Goal: Transaction & Acquisition: Purchase product/service

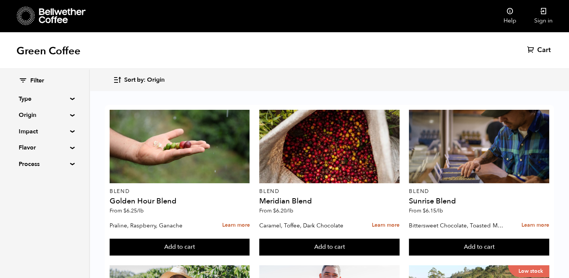
scroll to position [443, 0]
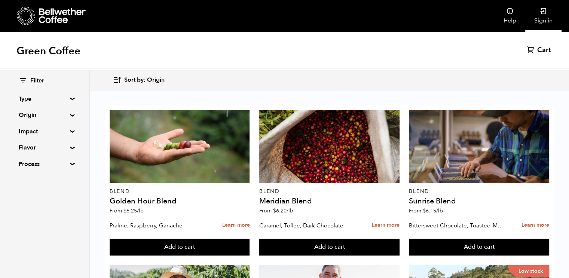
click at [540, 12] on icon at bounding box center [543, 10] width 7 height 7
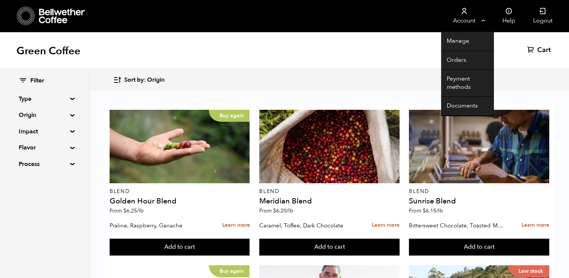
click at [481, 22] on link "Account" at bounding box center [464, 16] width 46 height 32
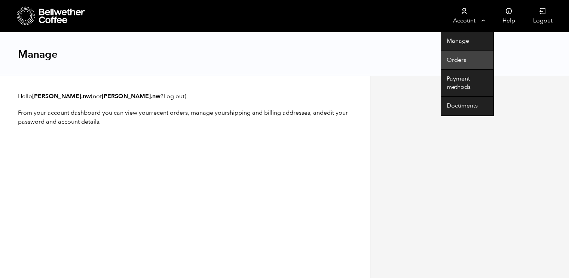
click at [456, 62] on link "Orders" at bounding box center [467, 60] width 52 height 19
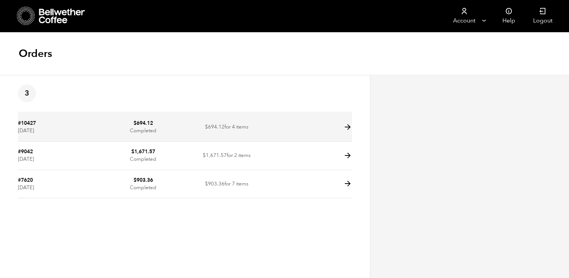
click at [346, 128] on icon at bounding box center [348, 127] width 9 height 9
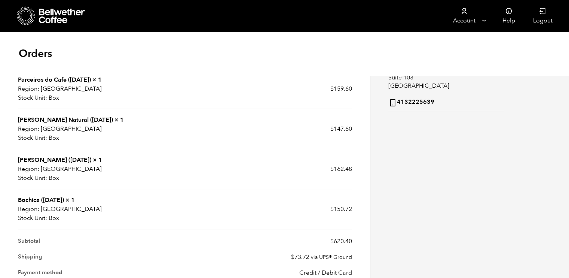
scroll to position [168, 0]
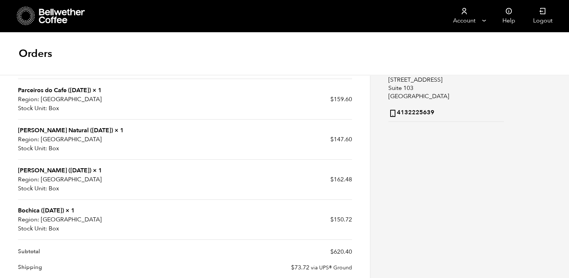
click at [205, 94] on td "$ 159.60" at bounding box center [268, 99] width 167 height 40
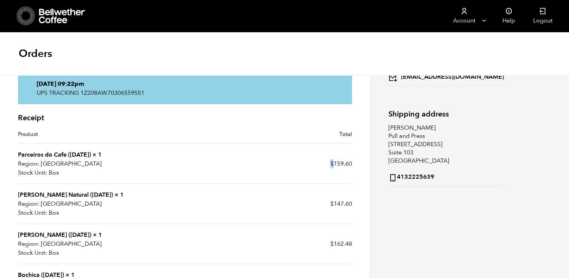
scroll to position [102, 0]
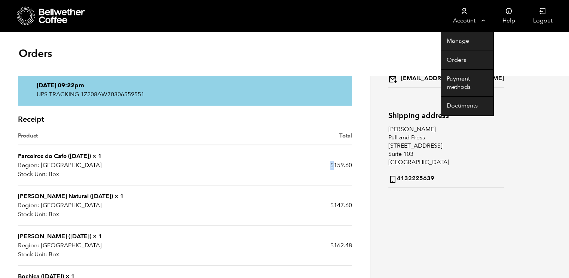
click at [482, 18] on link "Account" at bounding box center [464, 16] width 46 height 32
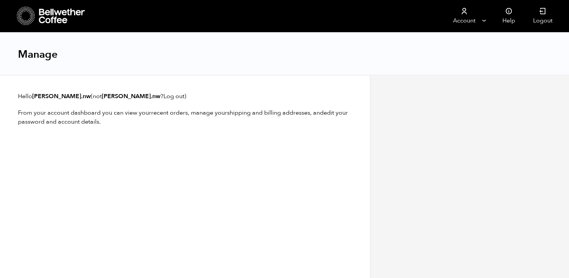
click at [53, 22] on icon at bounding box center [62, 16] width 47 height 15
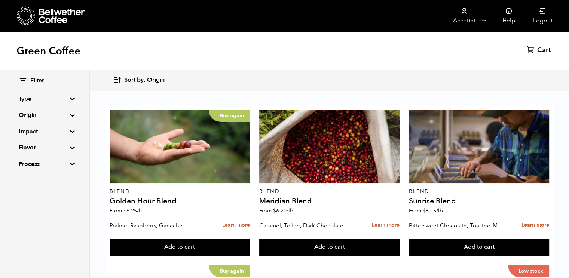
scroll to position [606, 0]
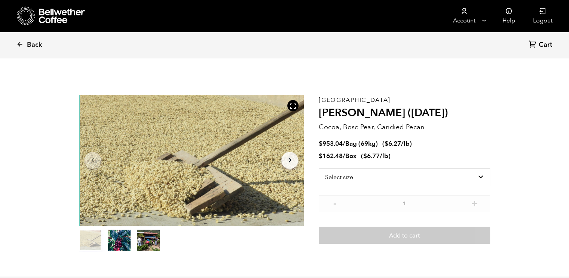
scroll to position [325, 399]
click at [477, 181] on select "Select size Bag (69kg) (152 lbs) Box (24 lbs)" at bounding box center [404, 177] width 171 height 18
select select "bag-2"
click at [319, 168] on select "Select size Bag (69kg) (152 lbs) Box (24 lbs)" at bounding box center [404, 177] width 171 height 18
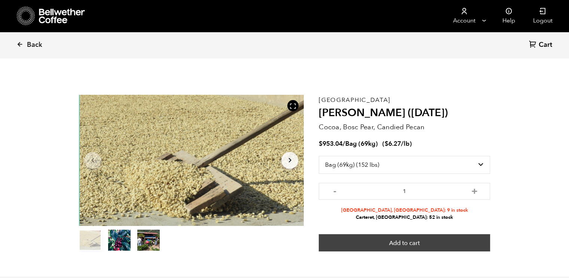
click at [378, 242] on button "Add to cart" at bounding box center [404, 242] width 171 height 17
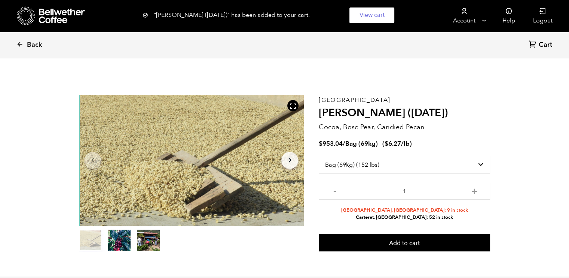
scroll to position [26, 0]
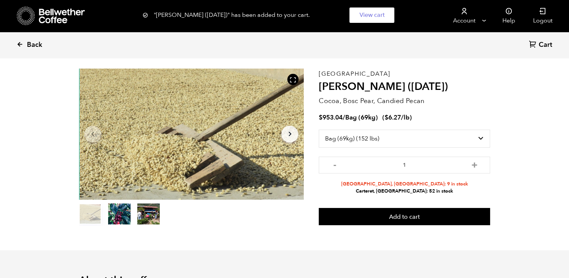
click at [36, 44] on span "Back" at bounding box center [34, 44] width 15 height 9
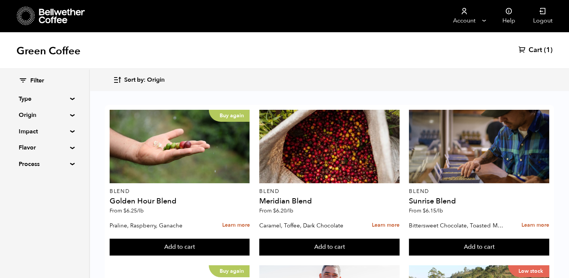
scroll to position [548, 0]
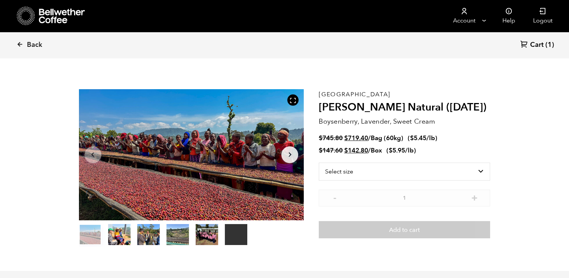
scroll to position [13, 0]
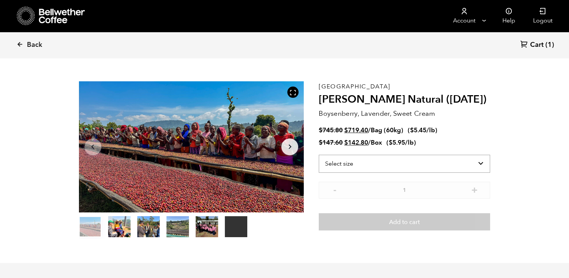
click at [428, 162] on select "Select size Bag (60kg) (132 lbs) Box (24 lbs)" at bounding box center [404, 164] width 171 height 18
select select "bag-3"
click at [319, 155] on select "Select size Bag (60kg) (132 lbs) Box (24 lbs)" at bounding box center [404, 164] width 171 height 18
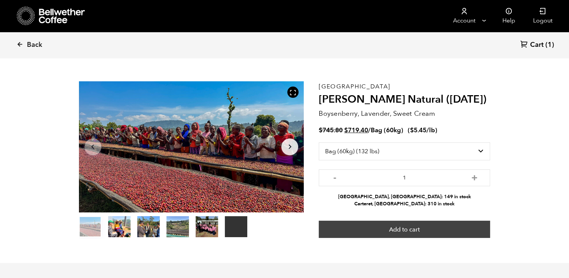
click at [396, 224] on button "Add to cart" at bounding box center [404, 229] width 171 height 17
click at [402, 235] on button "Add to cart" at bounding box center [404, 229] width 171 height 17
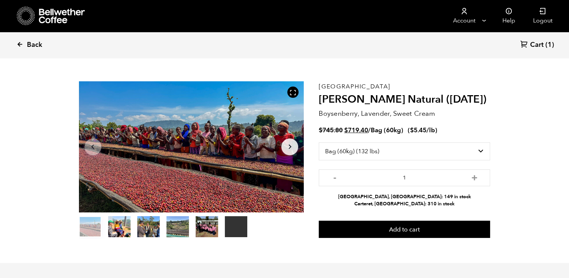
click at [36, 42] on span "Back" at bounding box center [34, 44] width 15 height 9
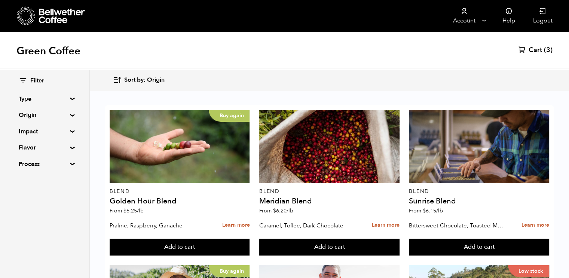
scroll to position [364, 0]
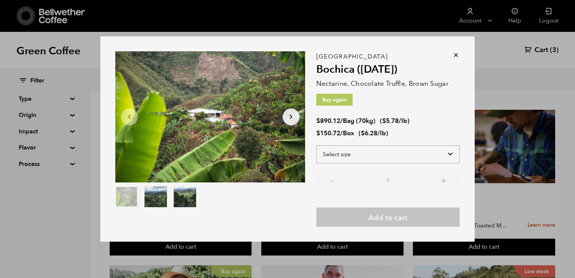
click at [434, 154] on select "Select size Bag (70kg) (154 lbs) Box (24 lbs)" at bounding box center [387, 154] width 143 height 18
select select "bag"
click at [316, 145] on select "Select size Bag (70kg) (154 lbs) Box (24 lbs)" at bounding box center [387, 154] width 143 height 18
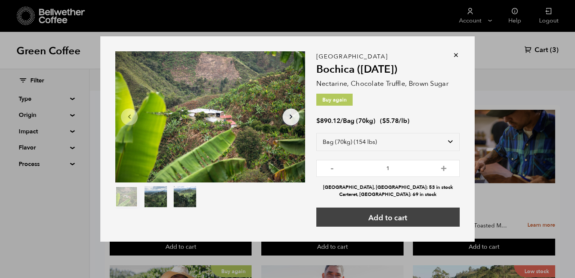
click at [395, 222] on button "Add to cart" at bounding box center [387, 216] width 143 height 19
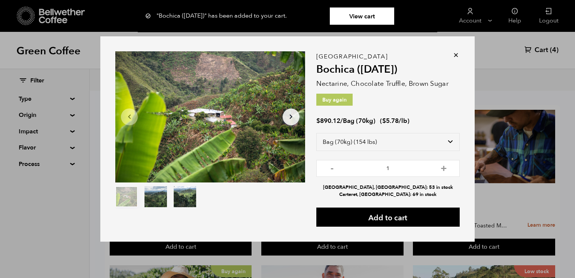
click at [456, 57] on icon at bounding box center [455, 54] width 7 height 7
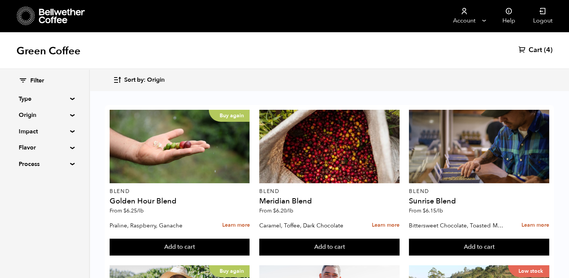
click at [457, 55] on div "Green Coffee Cart (4)" at bounding box center [284, 50] width 569 height 37
click at [539, 51] on span "Cart" at bounding box center [535, 50] width 13 height 9
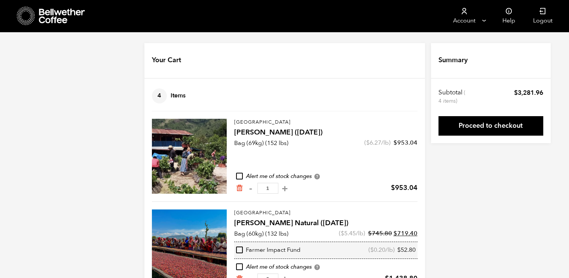
click at [57, 19] on icon at bounding box center [62, 16] width 47 height 15
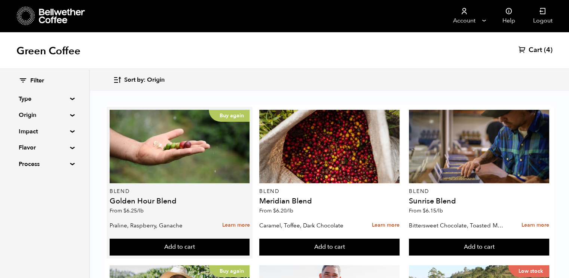
click at [120, 193] on p "Blend" at bounding box center [180, 191] width 140 height 5
click at [122, 200] on h4 "Golden Hour Blend" at bounding box center [180, 200] width 140 height 7
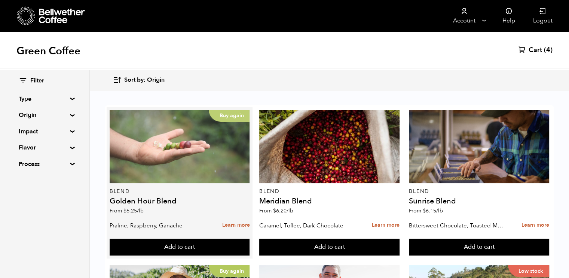
click at [171, 144] on div "Buy again" at bounding box center [180, 146] width 140 height 73
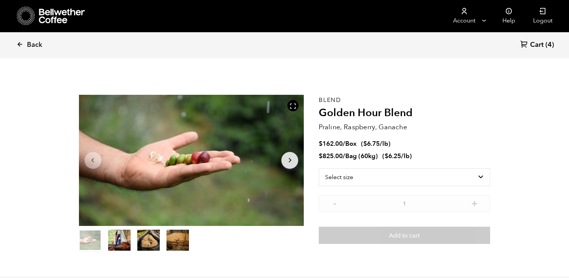
scroll to position [325, 399]
click at [477, 176] on select "Select size Bag (60kg) (132 lbs) Box (24 lbs)" at bounding box center [404, 177] width 171 height 18
select select "bag-3"
click at [319, 168] on select "Select size Bag (60kg) (132 lbs) Box (24 lbs)" at bounding box center [404, 177] width 171 height 18
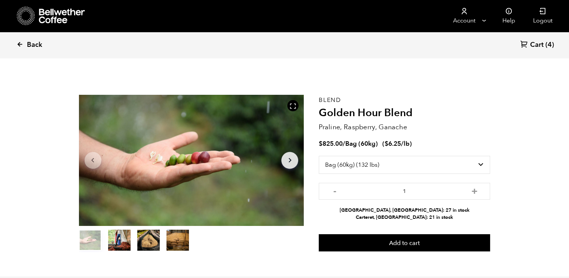
click at [21, 42] on icon at bounding box center [19, 44] width 7 height 7
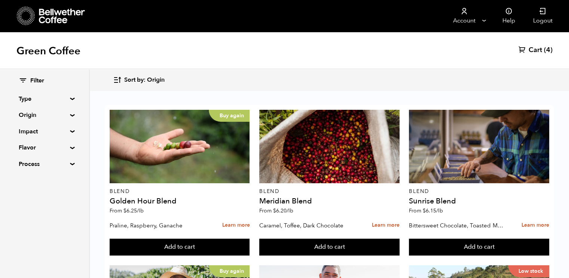
click at [541, 49] on span "Cart" at bounding box center [535, 50] width 13 height 9
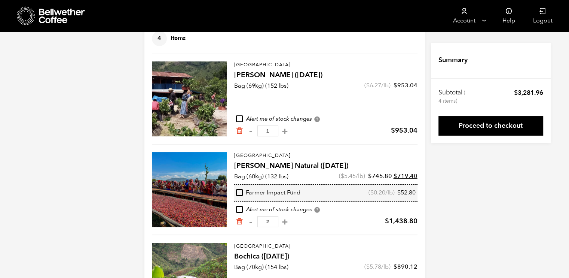
scroll to position [111, 0]
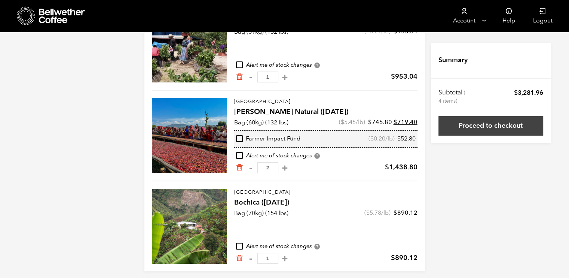
click at [500, 130] on link "Proceed to checkout" at bounding box center [491, 125] width 105 height 19
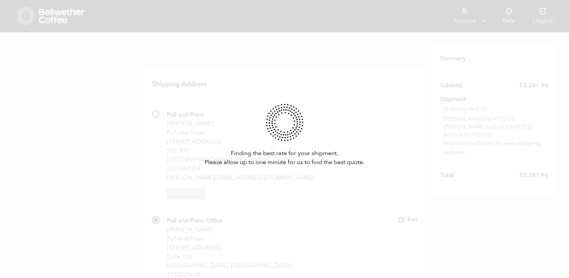
click at [344, 119] on div "Finding the best rate for your shipment. Please allow up to one minute for us t…" at bounding box center [284, 139] width 569 height 278
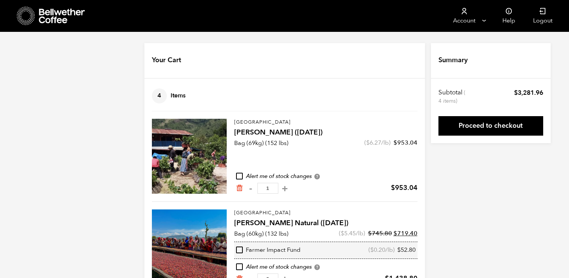
scroll to position [111, 0]
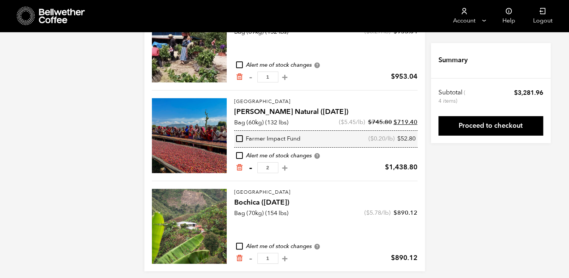
click at [250, 167] on button "-" at bounding box center [250, 167] width 9 height 7
type input "1"
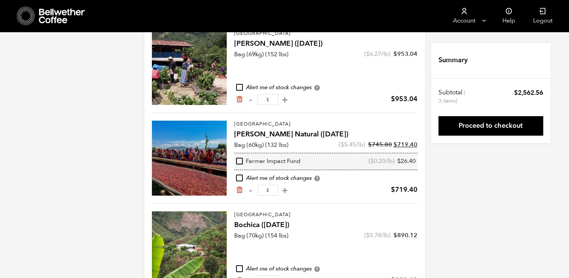
scroll to position [88, 0]
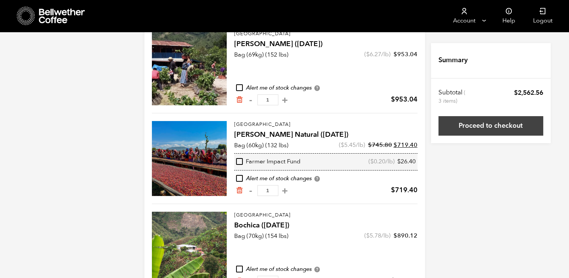
click at [482, 128] on link "Proceed to checkout" at bounding box center [491, 125] width 105 height 19
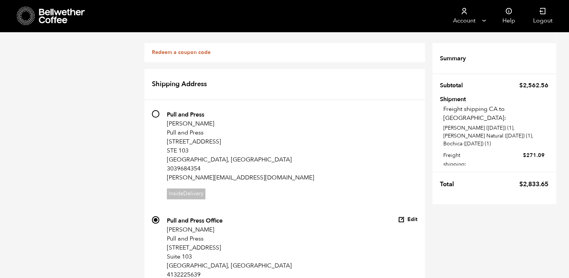
scroll to position [34, 0]
click at [155, 110] on input "487 Pull and Press [PERSON_NAME] Pull and Press [STREET_ADDRESS] [PERSON_NAME][…" at bounding box center [155, 113] width 7 height 7
radio input "true"
